Goal: Navigation & Orientation: Find specific page/section

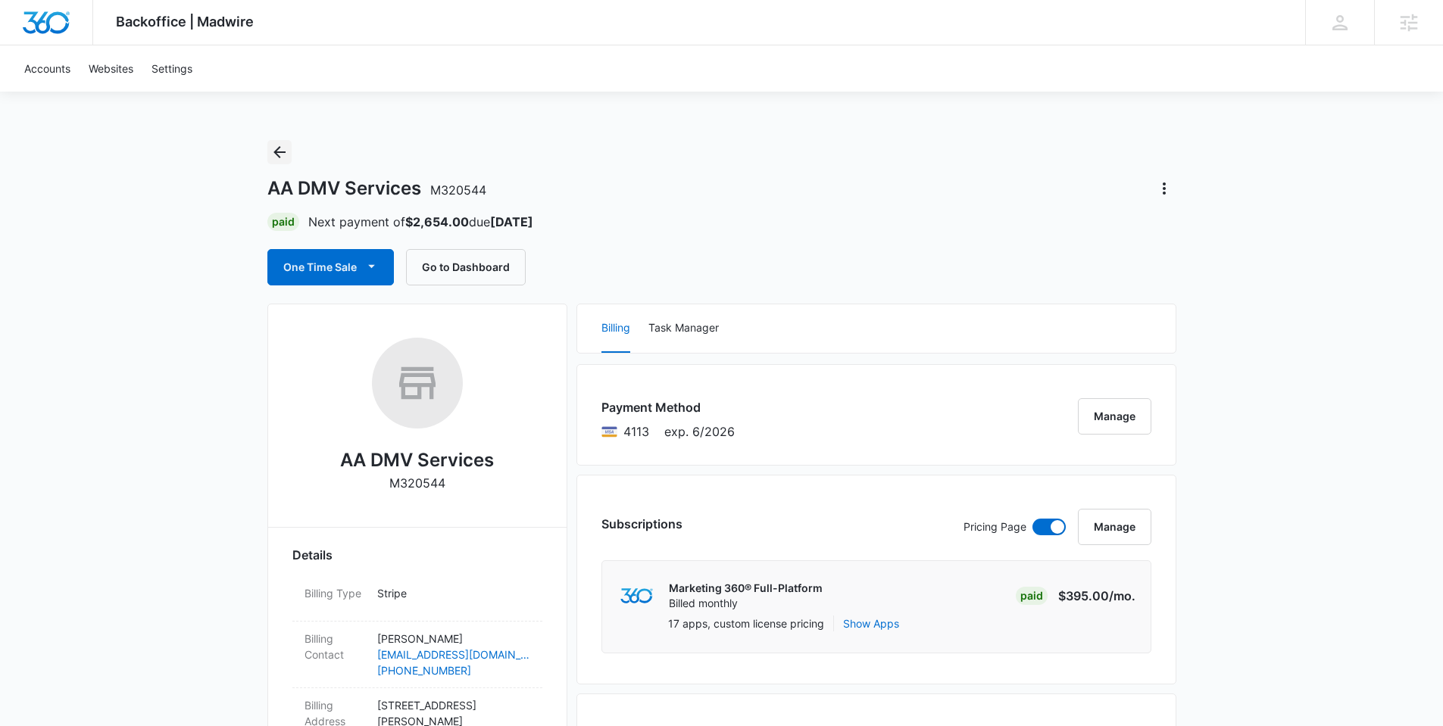
click at [282, 148] on icon "Back" at bounding box center [279, 152] width 18 height 18
